Goal: Information Seeking & Learning: Learn about a topic

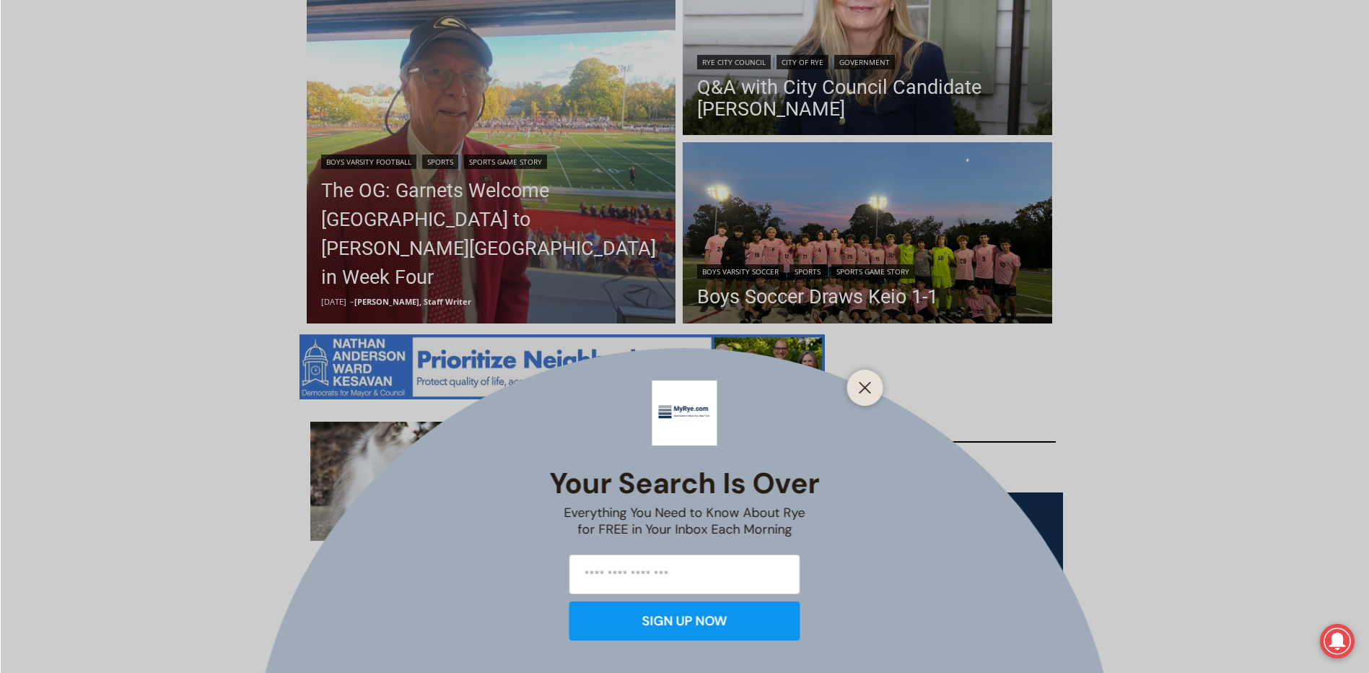
scroll to position [578, 0]
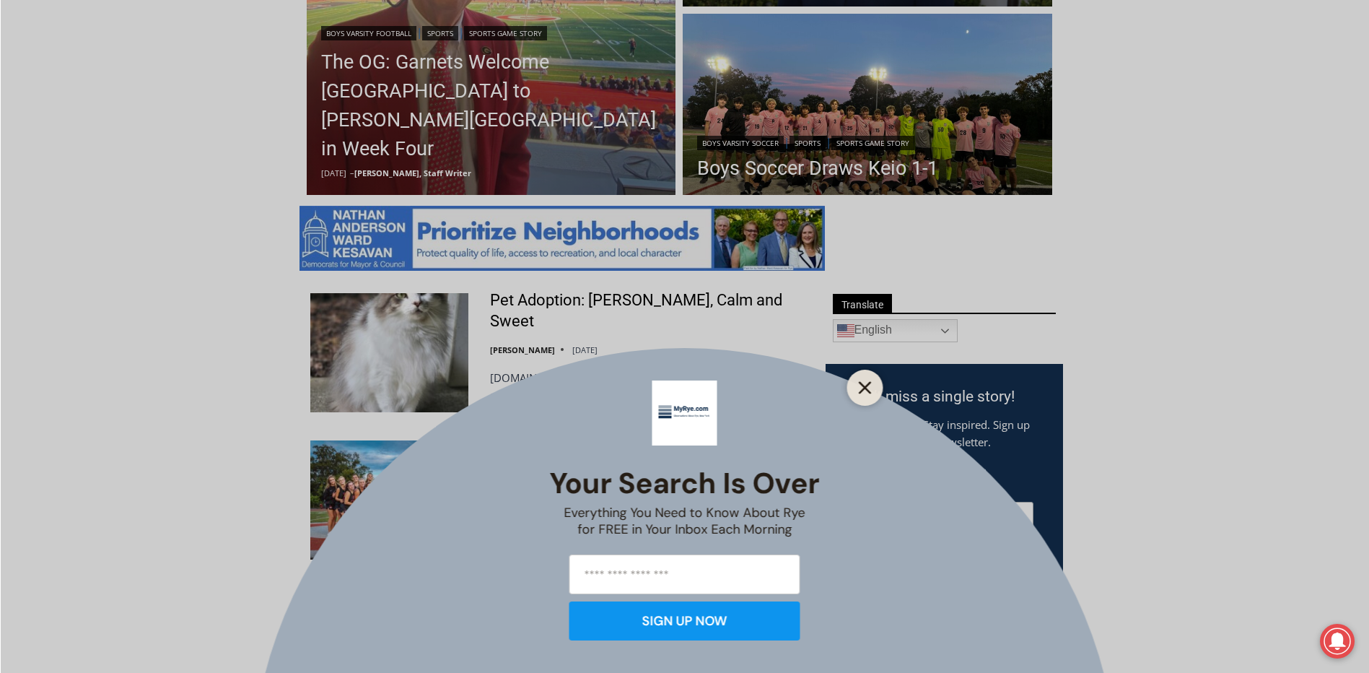
click at [873, 393] on button "Close" at bounding box center [865, 388] width 20 height 20
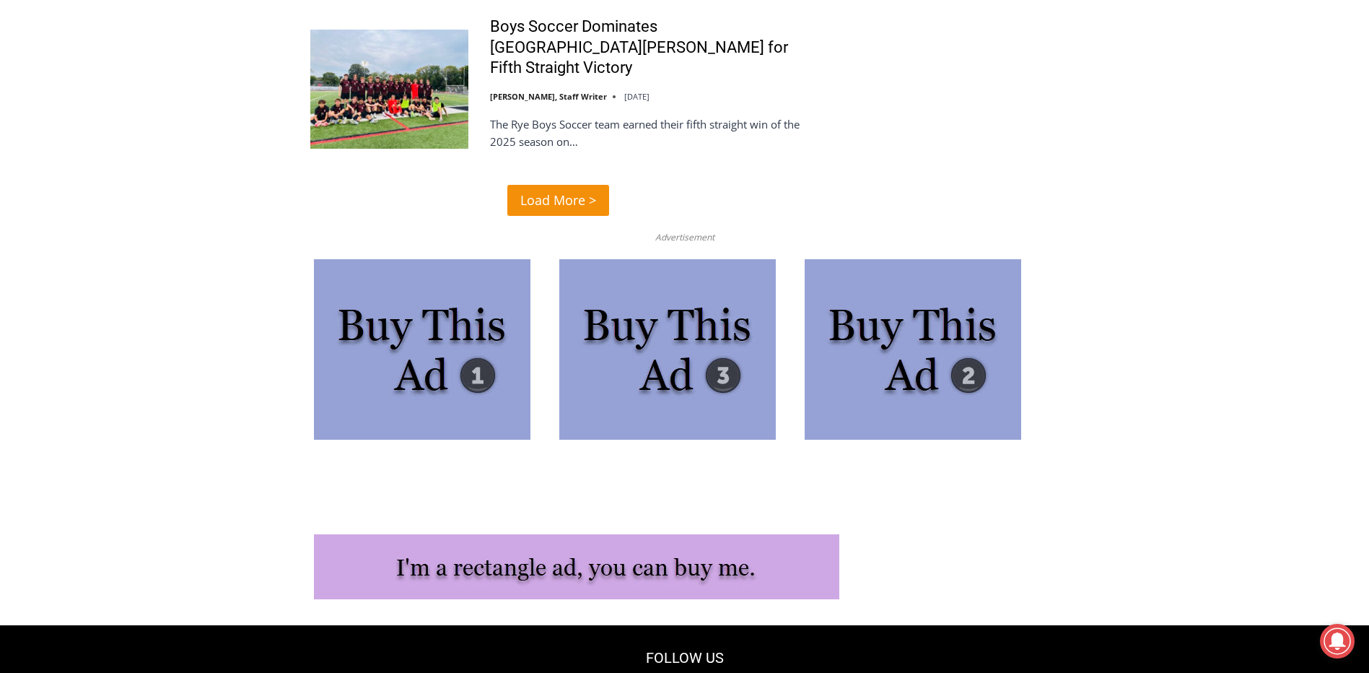
scroll to position [3726, 0]
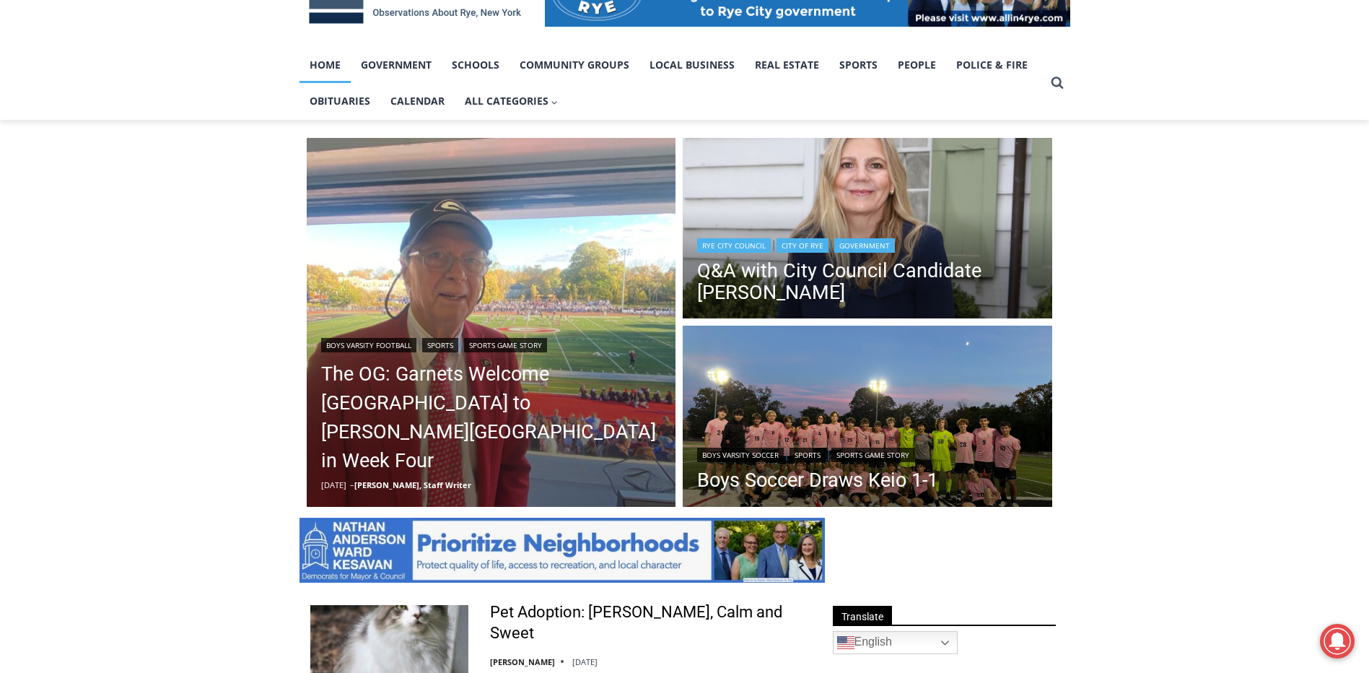
scroll to position [263, 0]
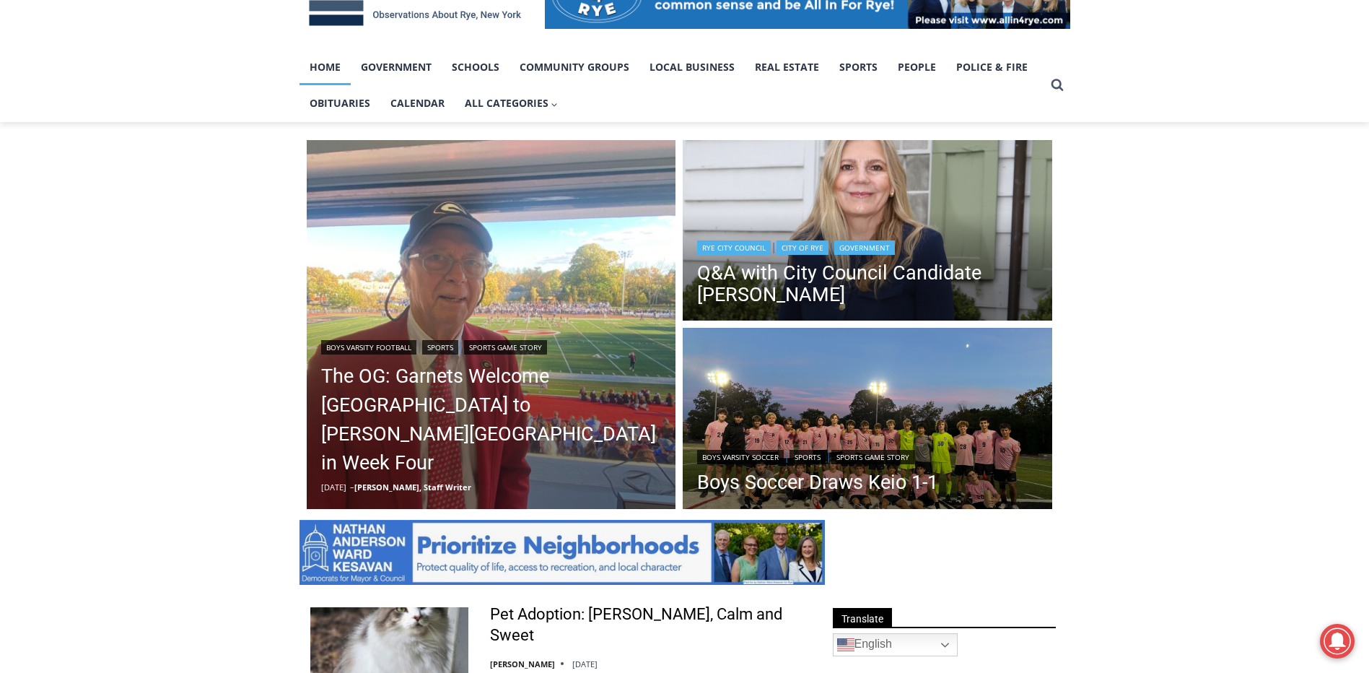
click at [824, 213] on img "Read More Q&A with City Council Candidate Maria Tufvesson Shuck" at bounding box center [868, 232] width 370 height 185
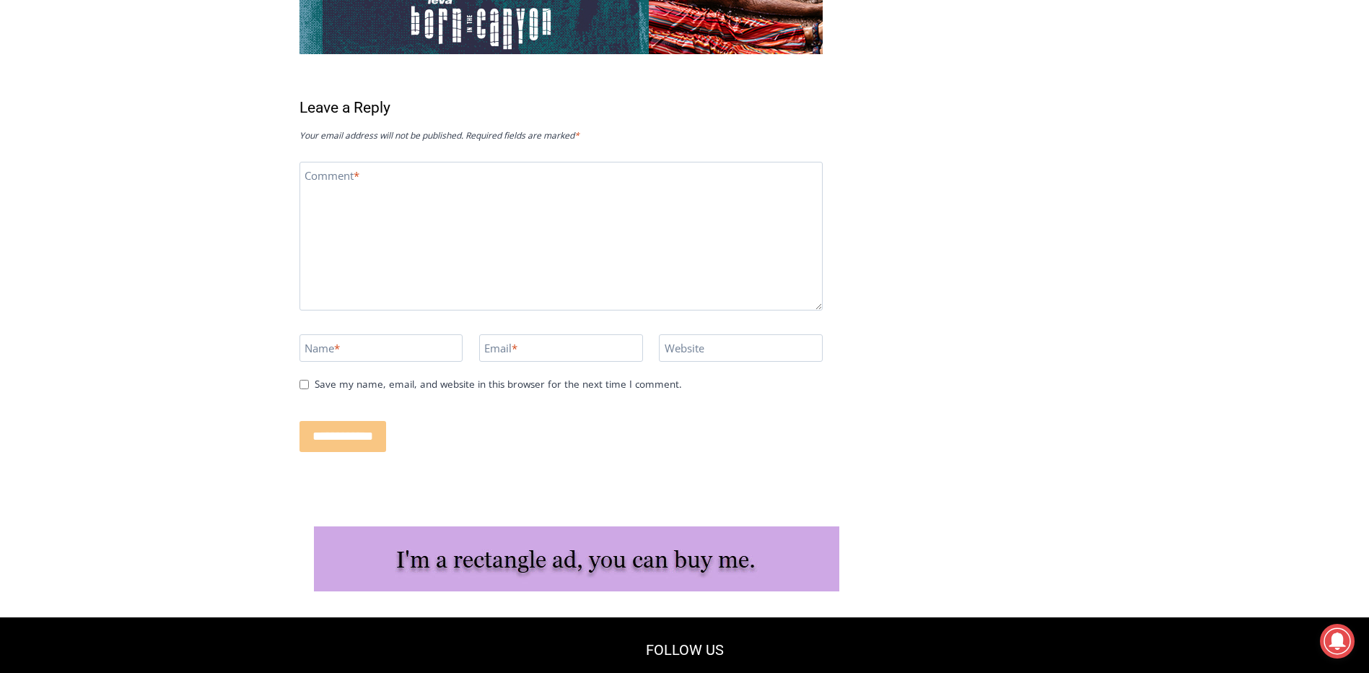
scroll to position [11471, 0]
